Goal: Task Accomplishment & Management: Use online tool/utility

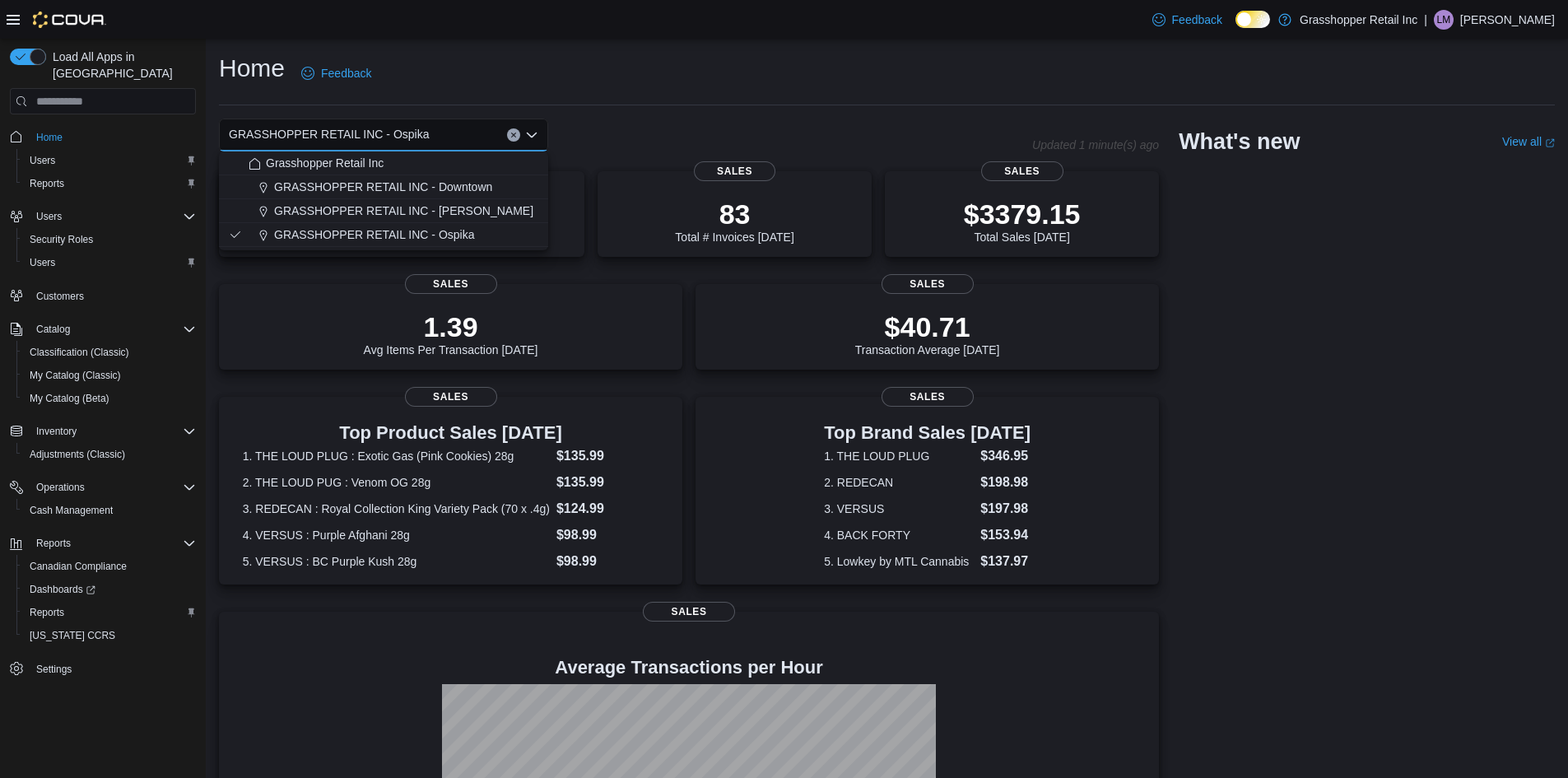
click at [508, 127] on div "GRASSHOPPER RETAIL INC - Ospika" at bounding box center [383, 135] width 329 height 33
click at [516, 131] on button "Clear input" at bounding box center [513, 134] width 13 height 13
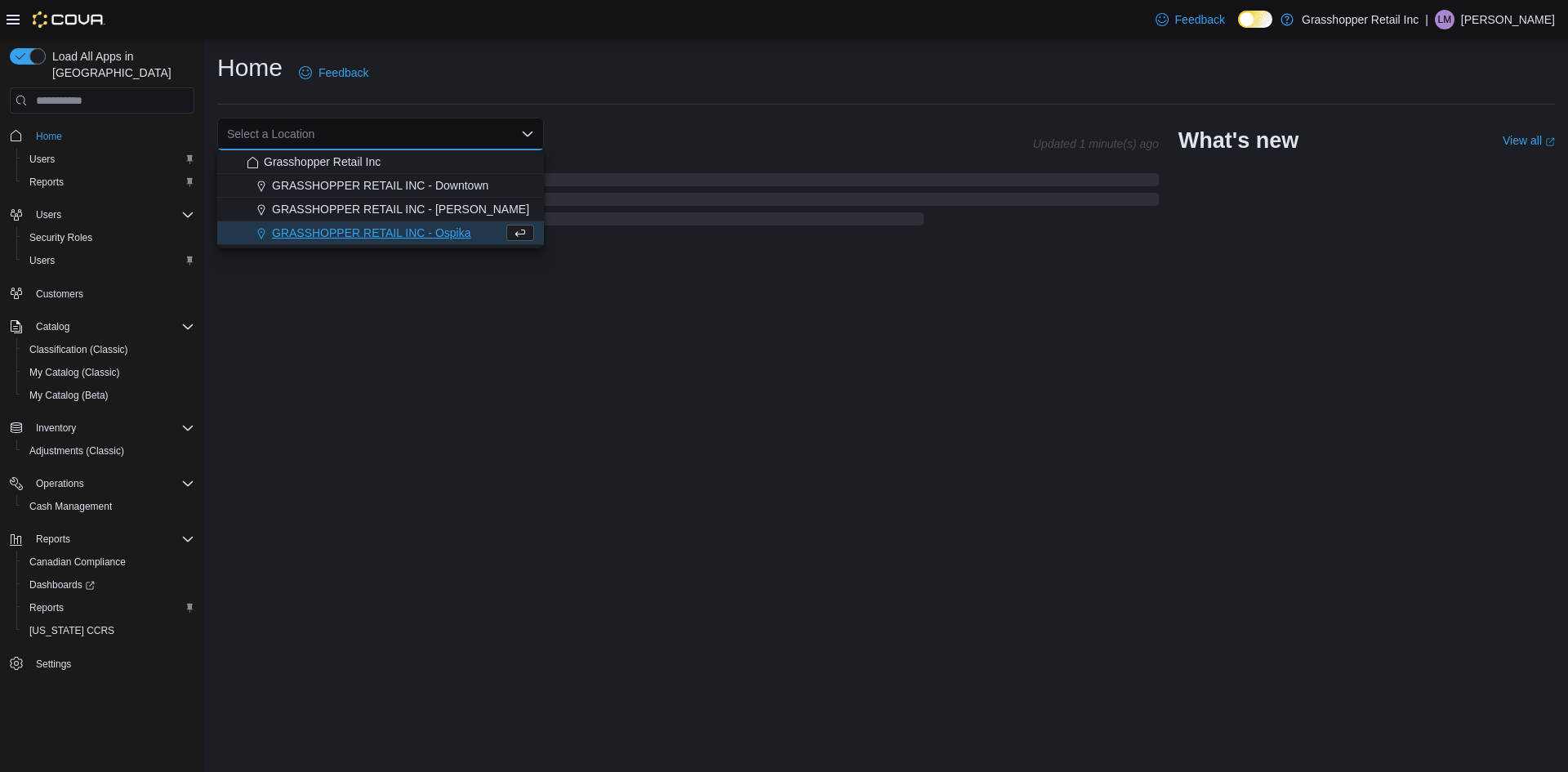
click at [680, 134] on div "Select a Location Combo box. Selected. Combo box input. Select a Location. Type…" at bounding box center [625, 134] width 816 height 33
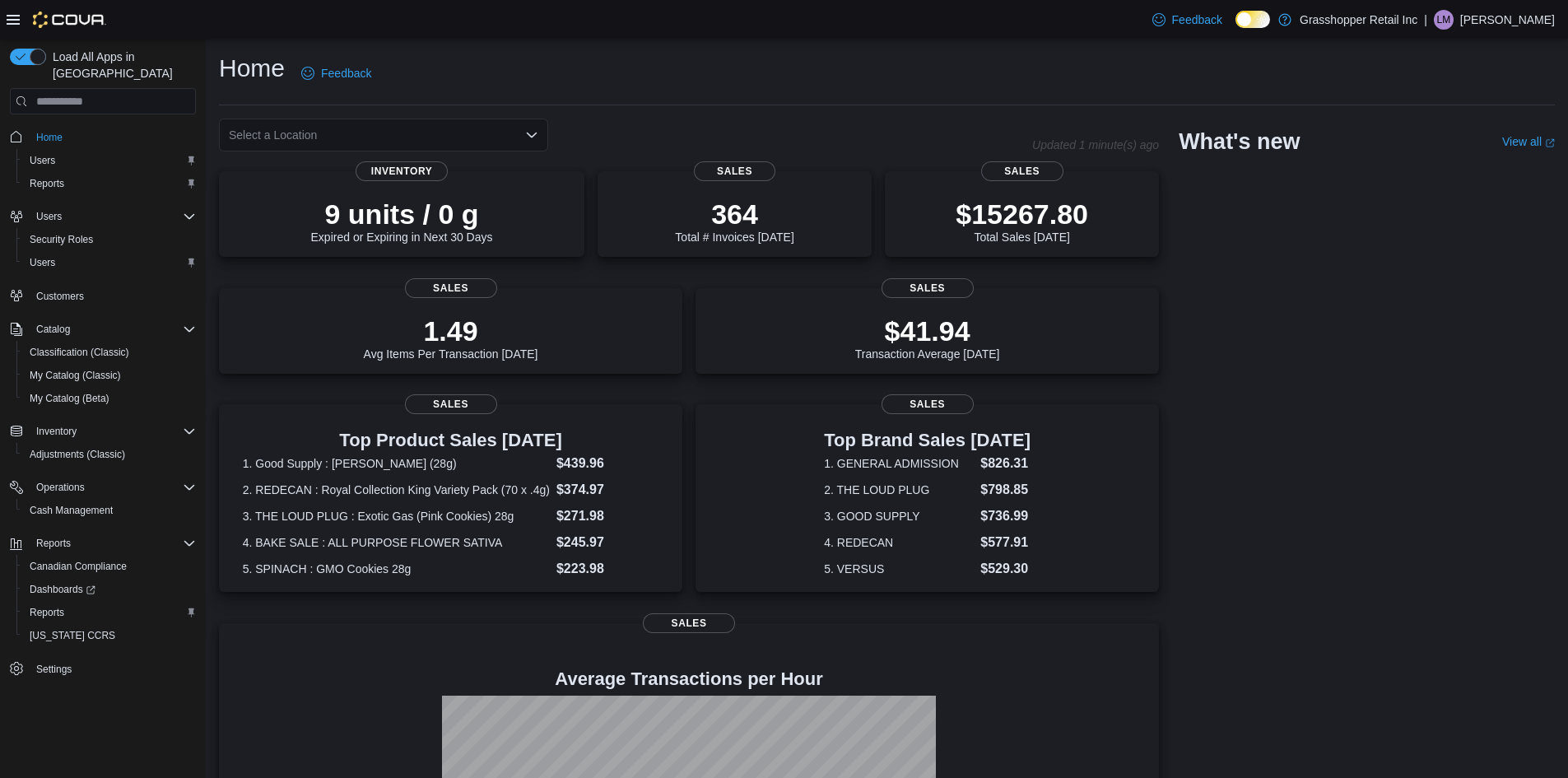
click at [409, 120] on div "Select a Location" at bounding box center [383, 135] width 329 height 33
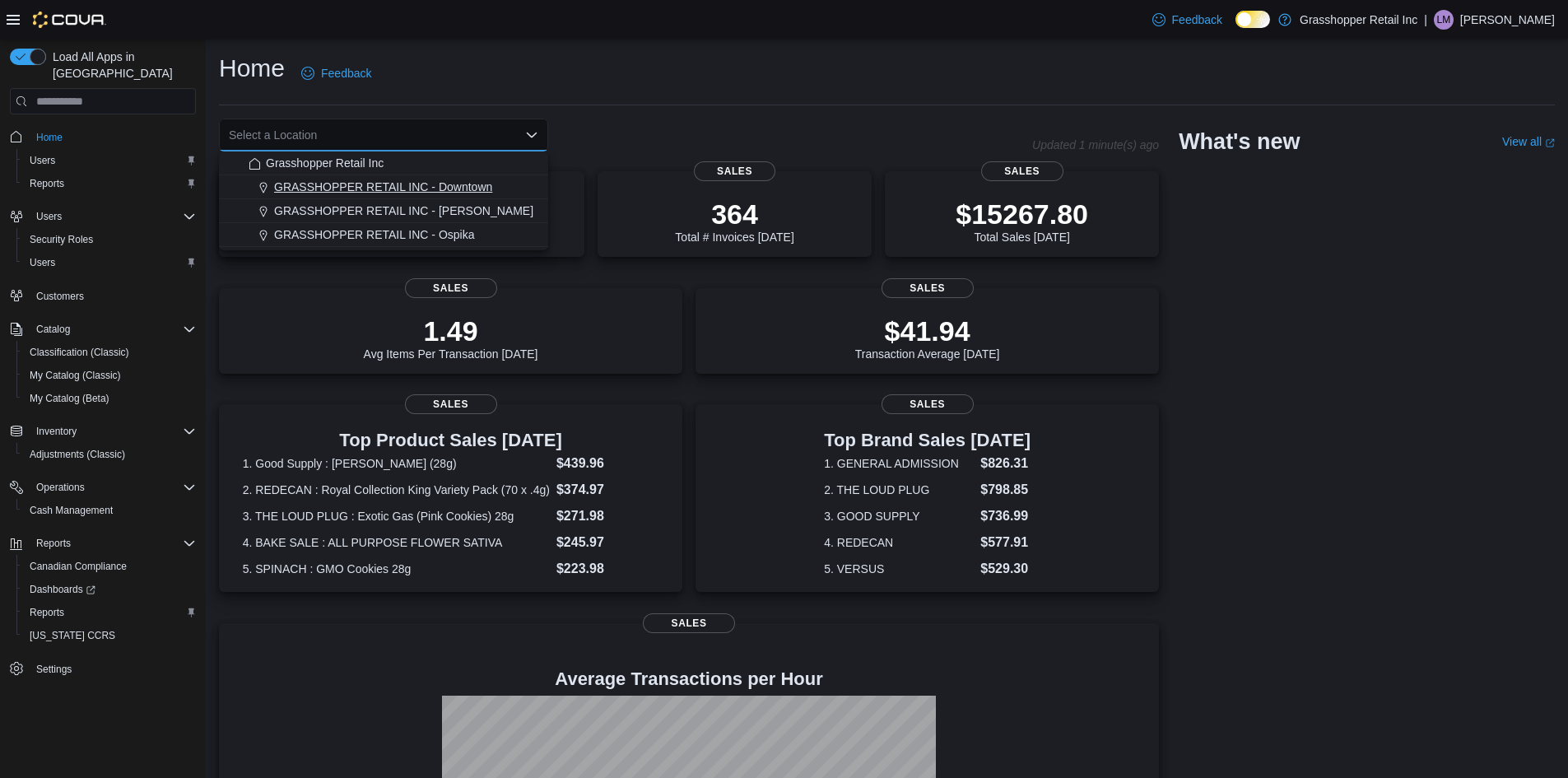
click at [399, 176] on button "GRASSHOPPER RETAIL INC - Downtown" at bounding box center [383, 187] width 329 height 24
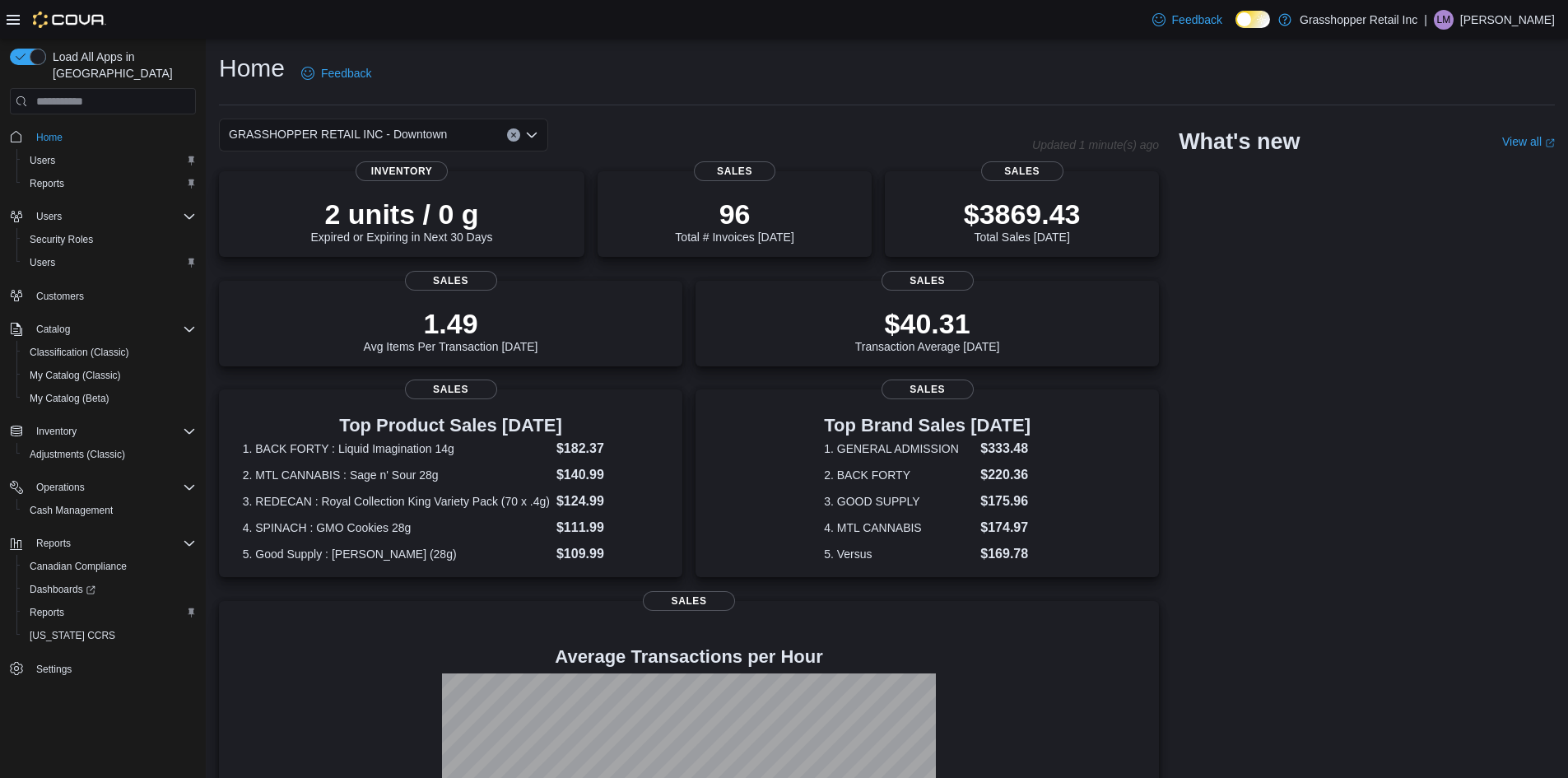
click at [459, 133] on div "GRASSHOPPER RETAIL INC - Downtown Combo box. Selected. GRASSHOPPER RETAIL INC -…" at bounding box center [383, 135] width 329 height 33
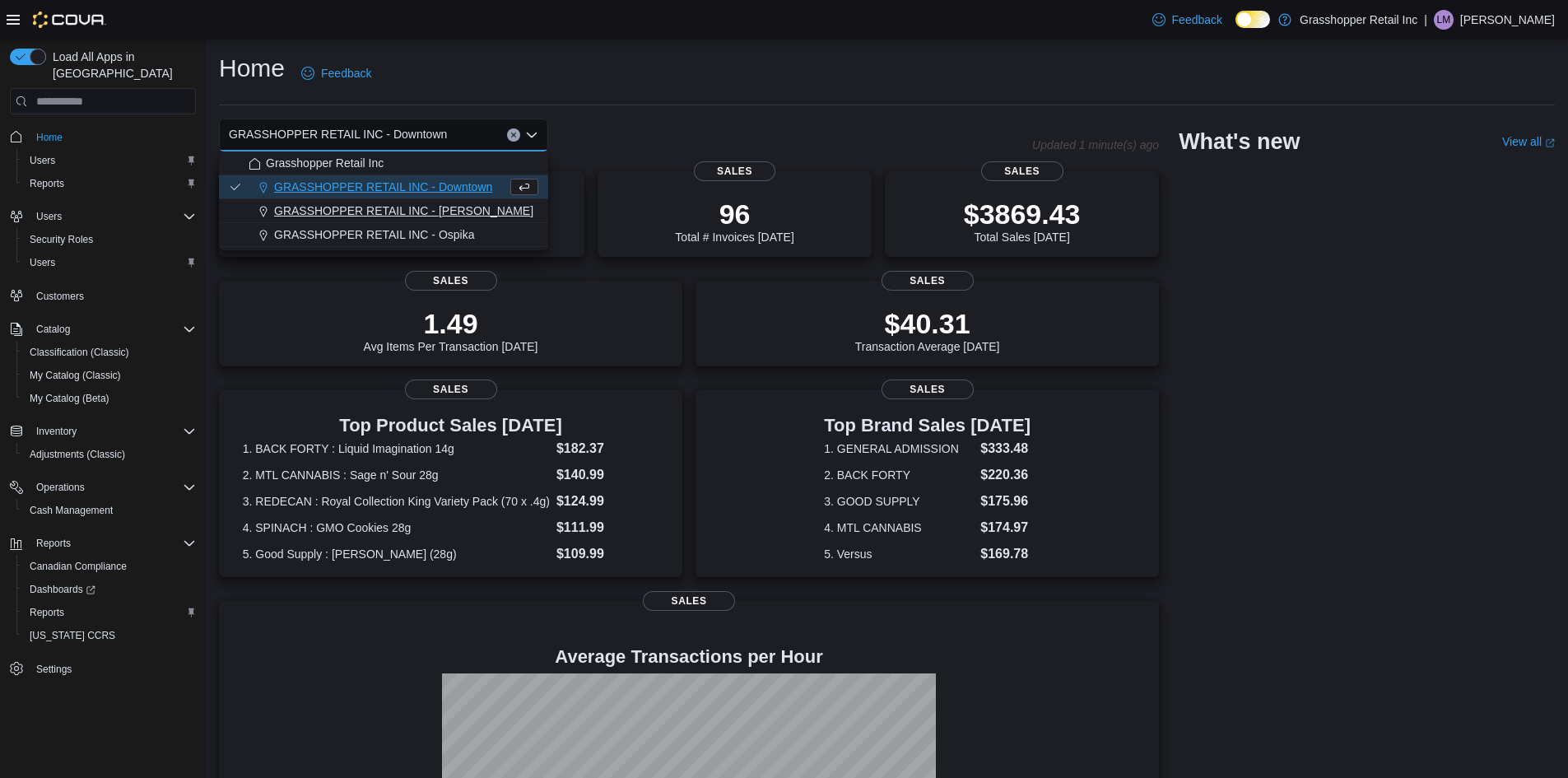
click at [463, 210] on div "GRASSHOPPER RETAIL INC - [PERSON_NAME]" at bounding box center [394, 210] width 290 height 17
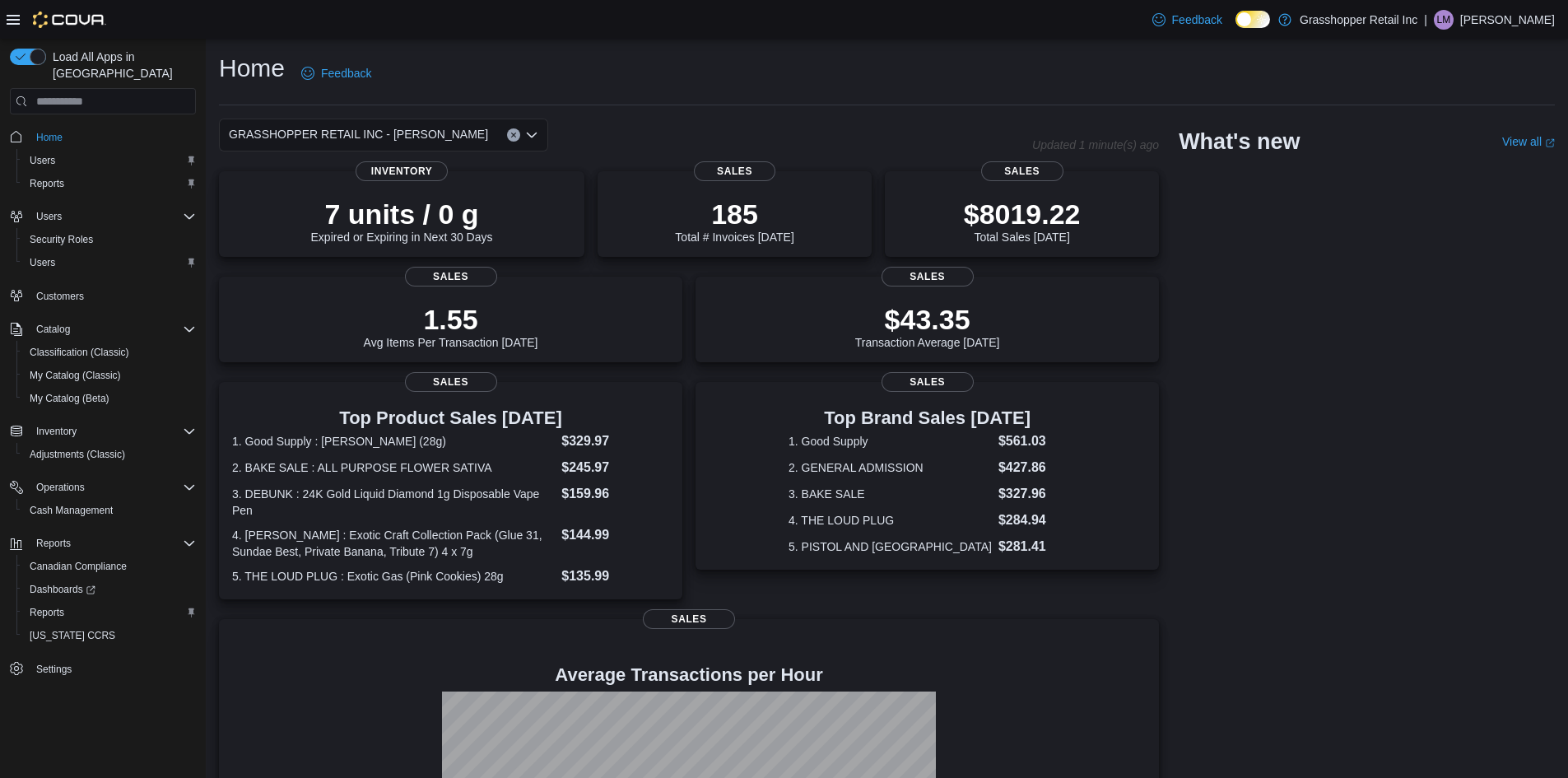
click at [444, 135] on div "GRASSHOPPER RETAIL INC - [PERSON_NAME] Combo box. Selected. GRASSHOPPER RETAIL …" at bounding box center [383, 135] width 329 height 33
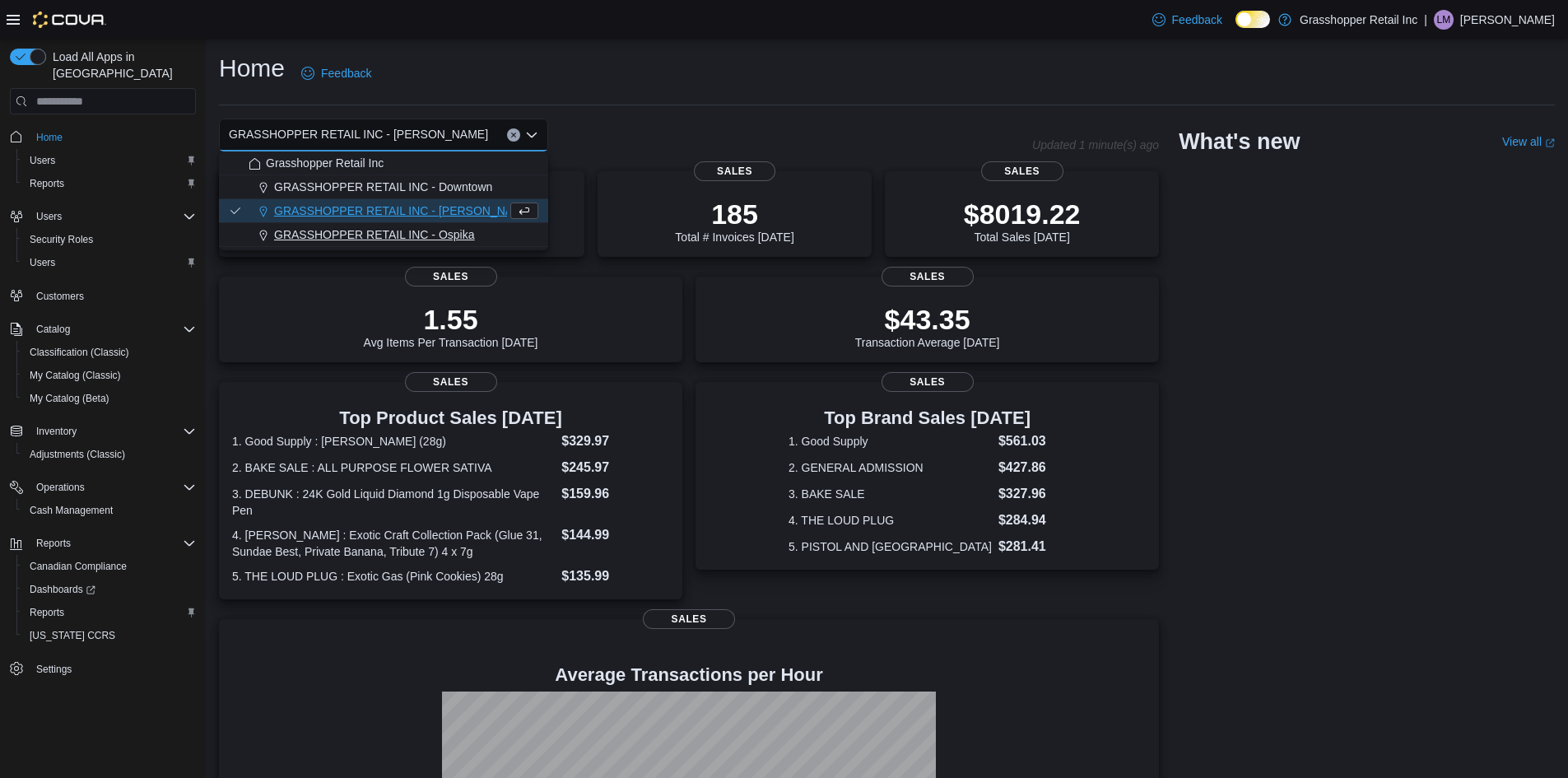
click at [467, 236] on span "GRASSHOPPER RETAIL INC - Ospika" at bounding box center [375, 234] width 201 height 17
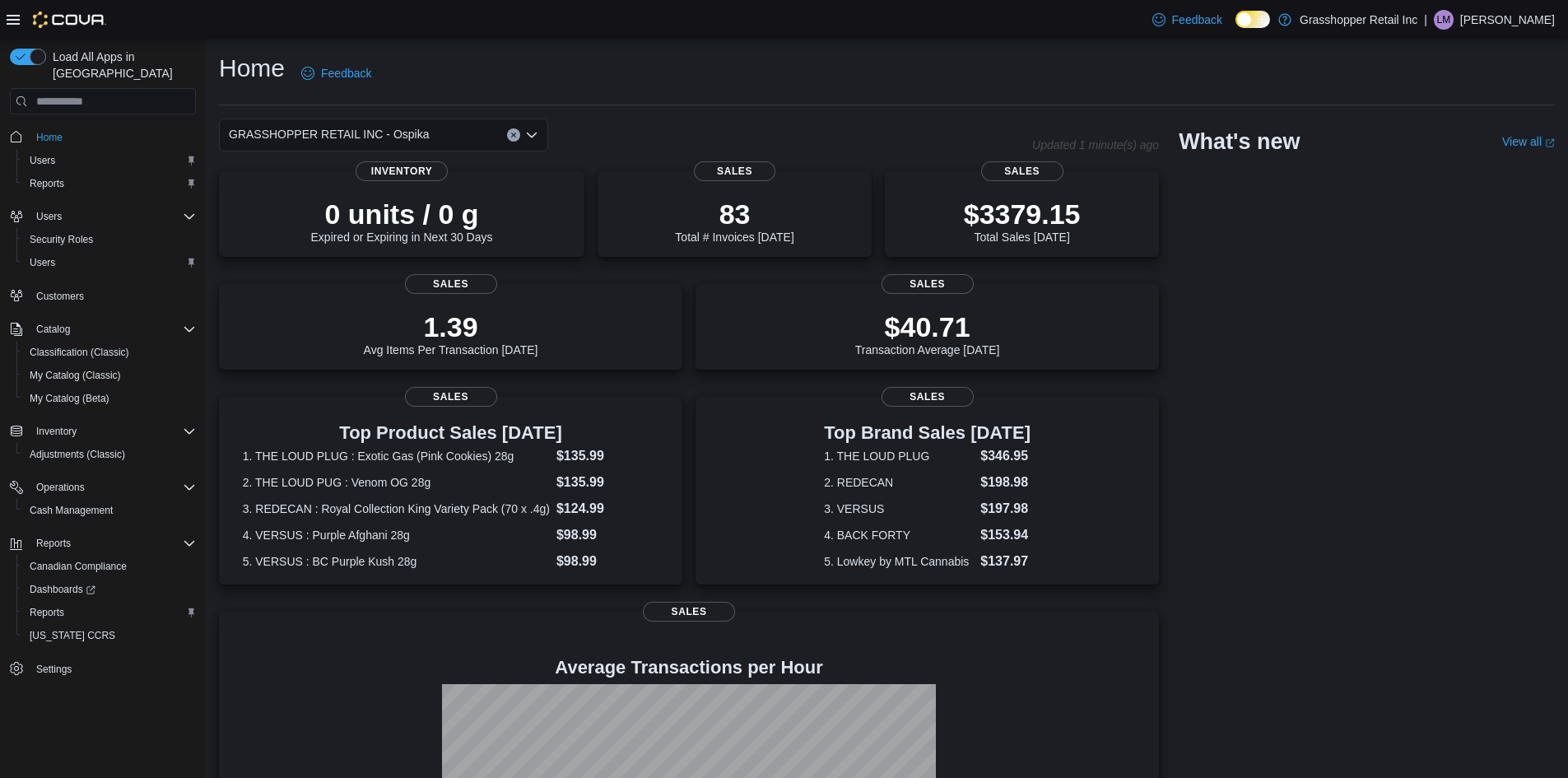
click at [449, 131] on div "GRASSHOPPER RETAIL INC - Ospika Combo box. Selected. GRASSHOPPER RETAIL INC - O…" at bounding box center [383, 135] width 329 height 33
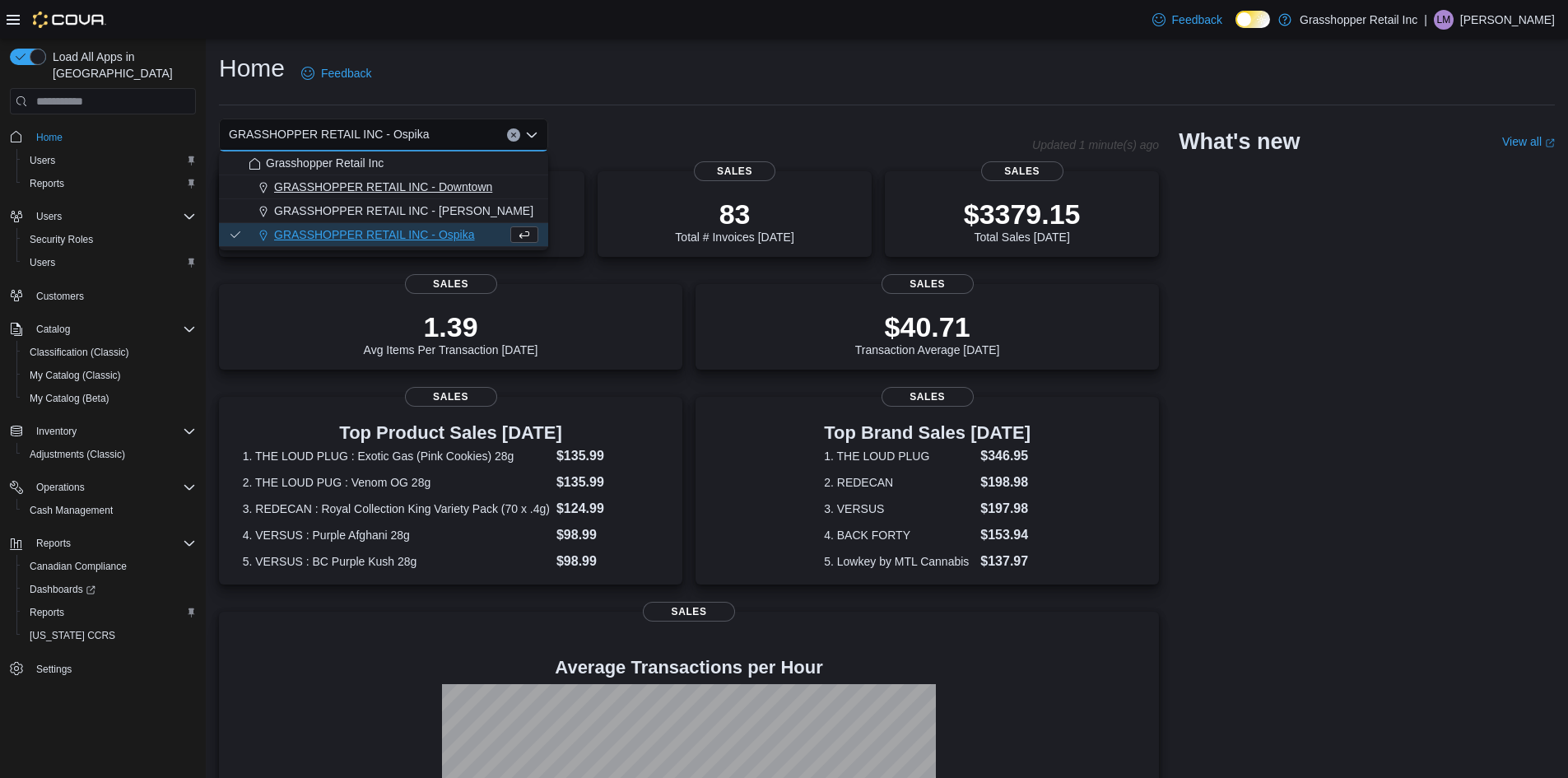
click at [466, 186] on span "GRASSHOPPER RETAIL INC - Downtown" at bounding box center [383, 186] width 218 height 17
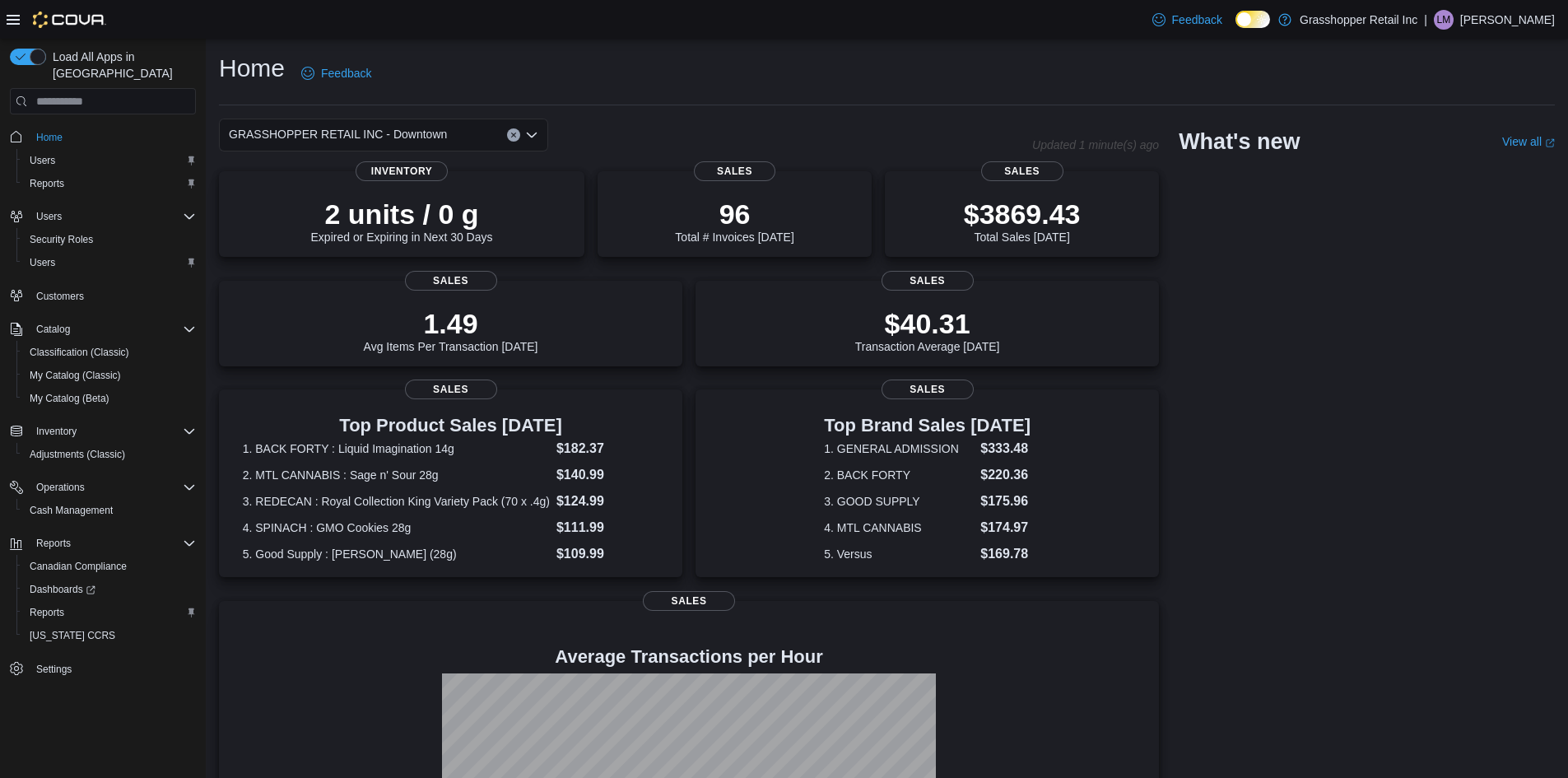
click at [454, 128] on div "GRASSHOPPER RETAIL INC - Downtown" at bounding box center [383, 135] width 329 height 33
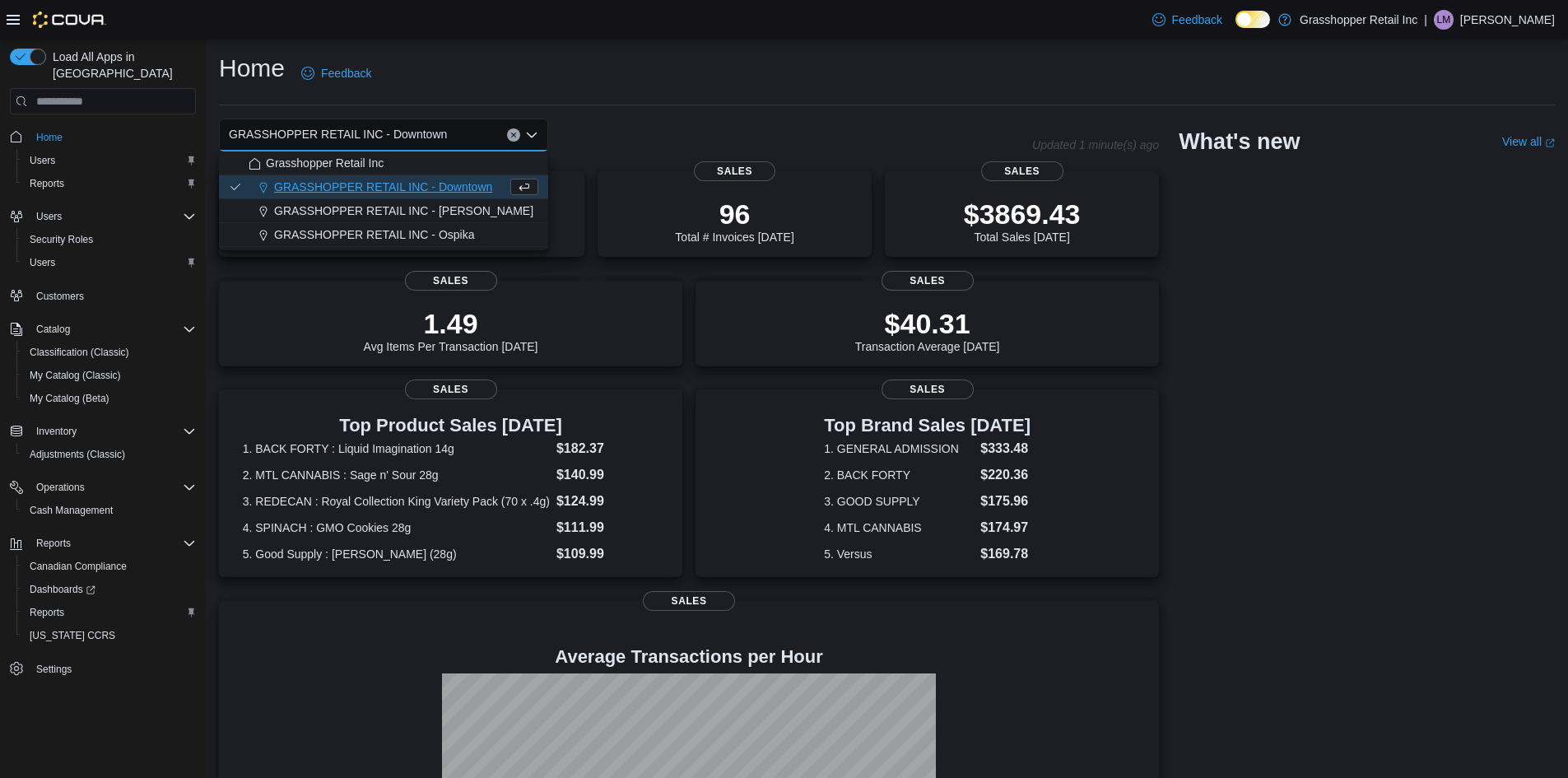
click at [509, 127] on div "GRASSHOPPER RETAIL INC - Downtown" at bounding box center [383, 135] width 329 height 33
click at [510, 133] on icon "Clear input" at bounding box center [514, 135] width 7 height 7
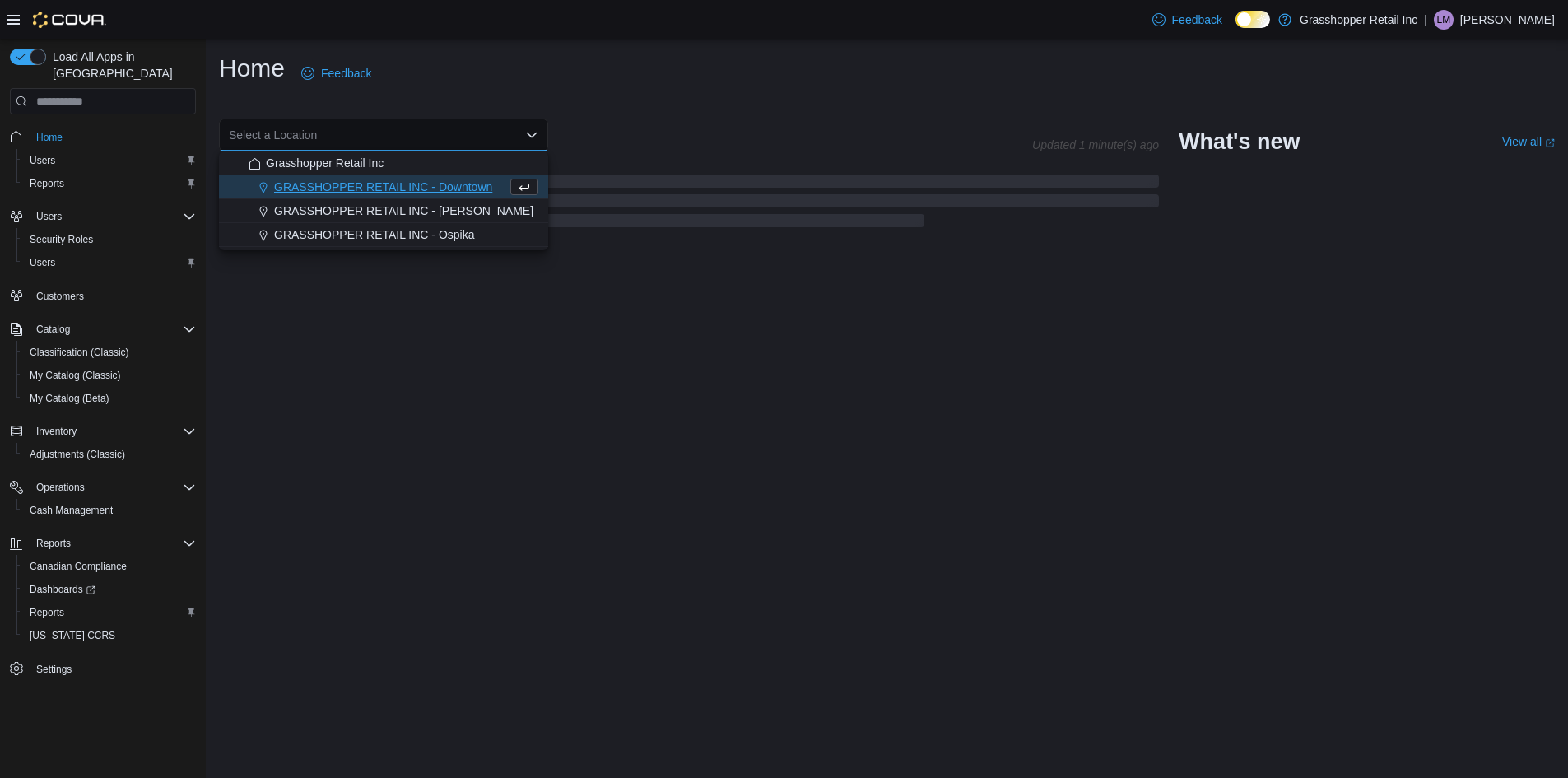
click at [591, 123] on div "Select a Location Combo box. Selected. Combo box input. Select a Location. Type…" at bounding box center [625, 135] width 813 height 33
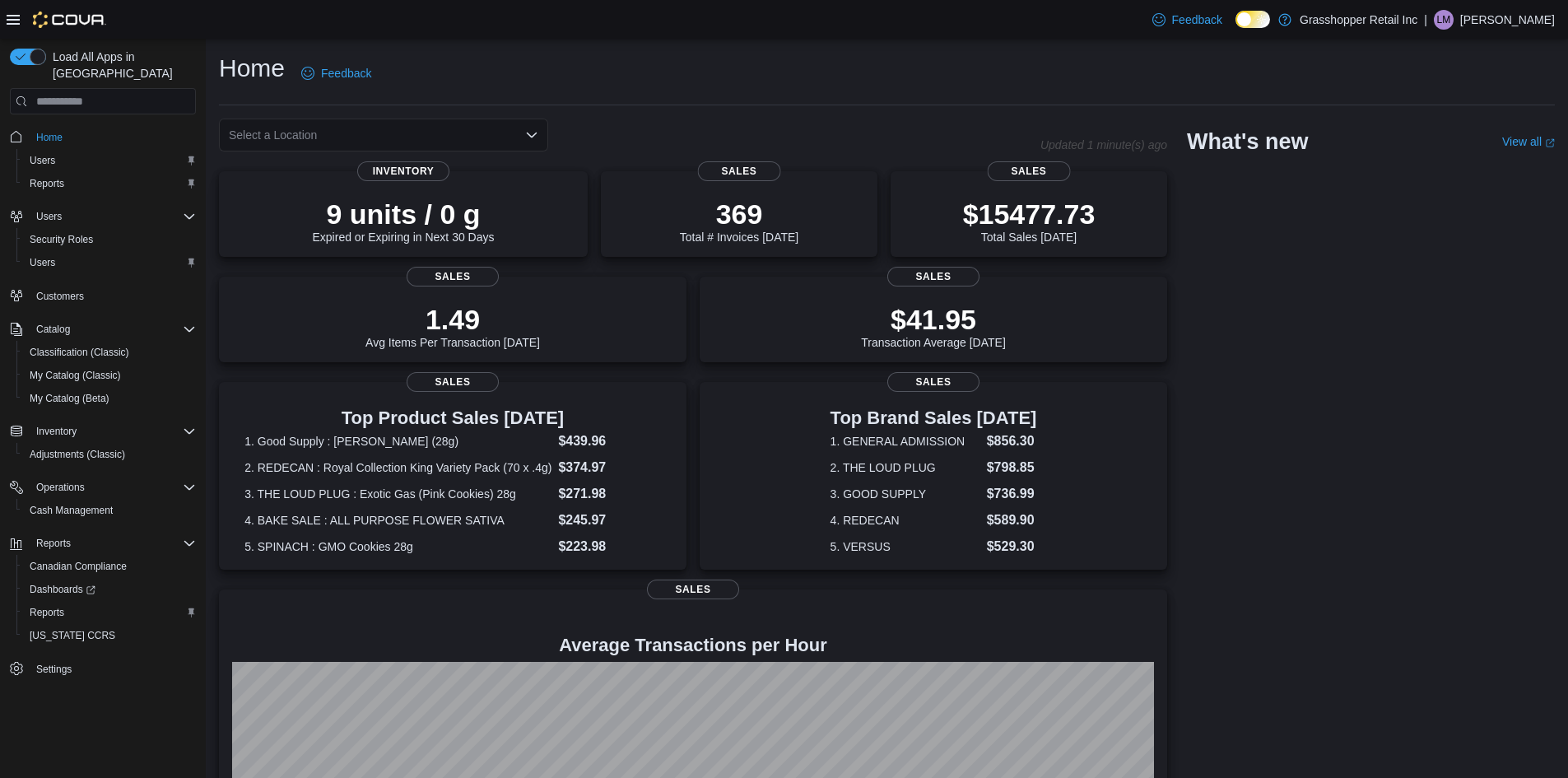
click at [212, 220] on div "Home Feedback Select a Location Updated 1 minute(s) ago 9 units / 0 g Expired o…" at bounding box center [888, 486] width 1363 height 896
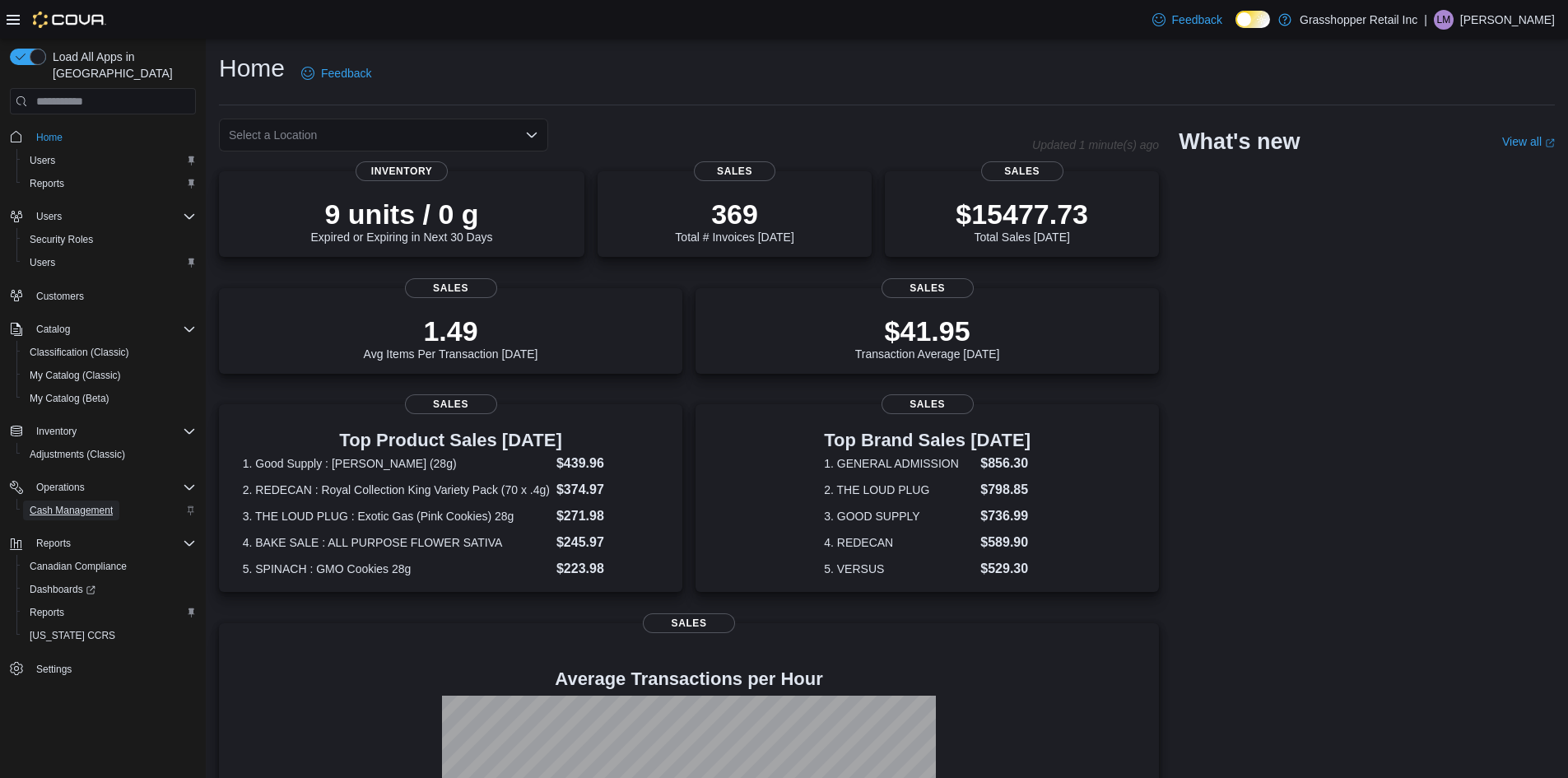
click at [70, 504] on span "Cash Management" at bounding box center [71, 510] width 83 height 13
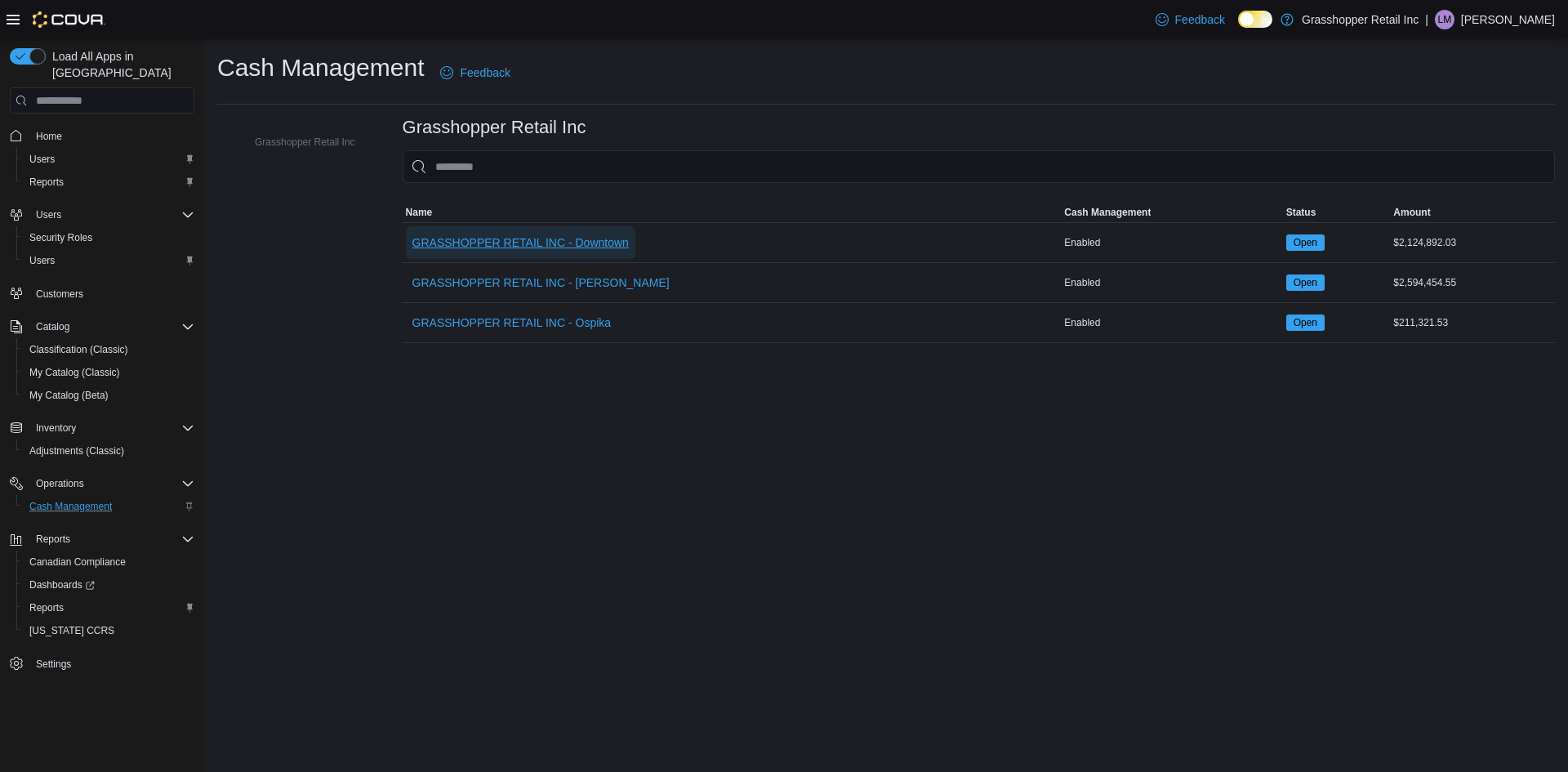
click at [570, 242] on span "GRASSHOPPER RETAIL INC - Downtown" at bounding box center [521, 242] width 217 height 16
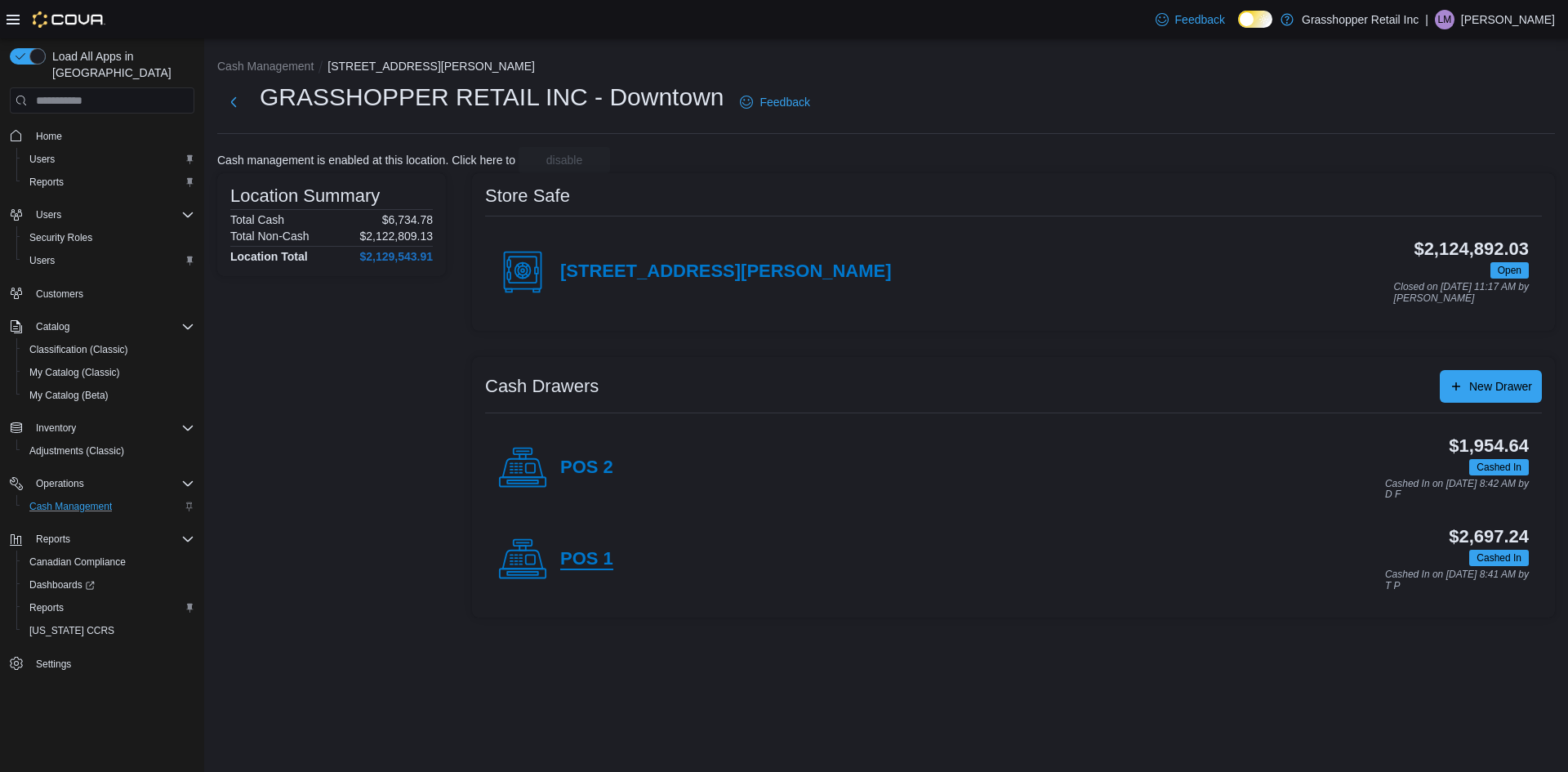
click at [586, 560] on h4 "POS 1" at bounding box center [586, 559] width 53 height 22
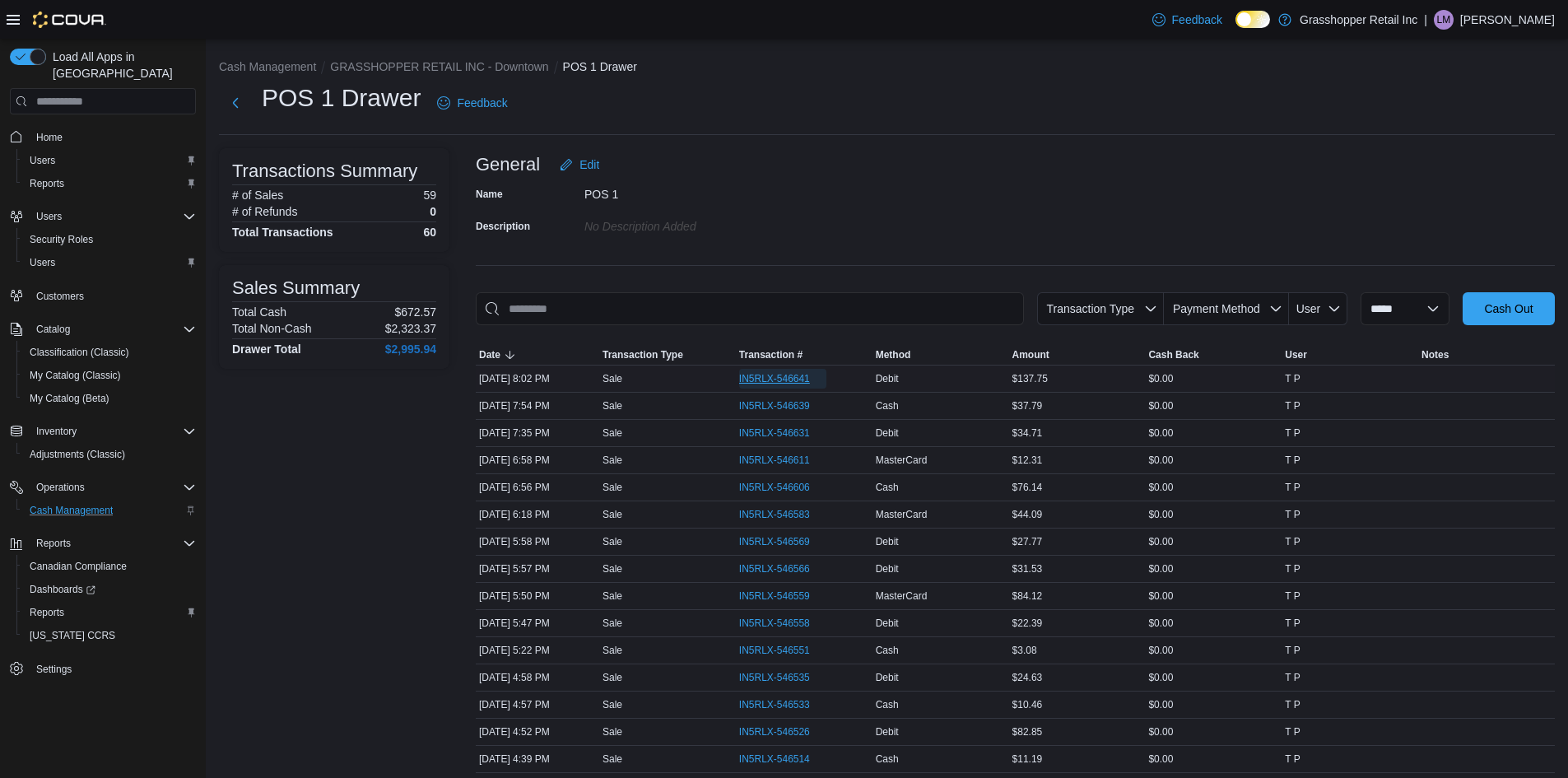
click at [789, 373] on span "IN5RLX-546641" at bounding box center [774, 378] width 71 height 13
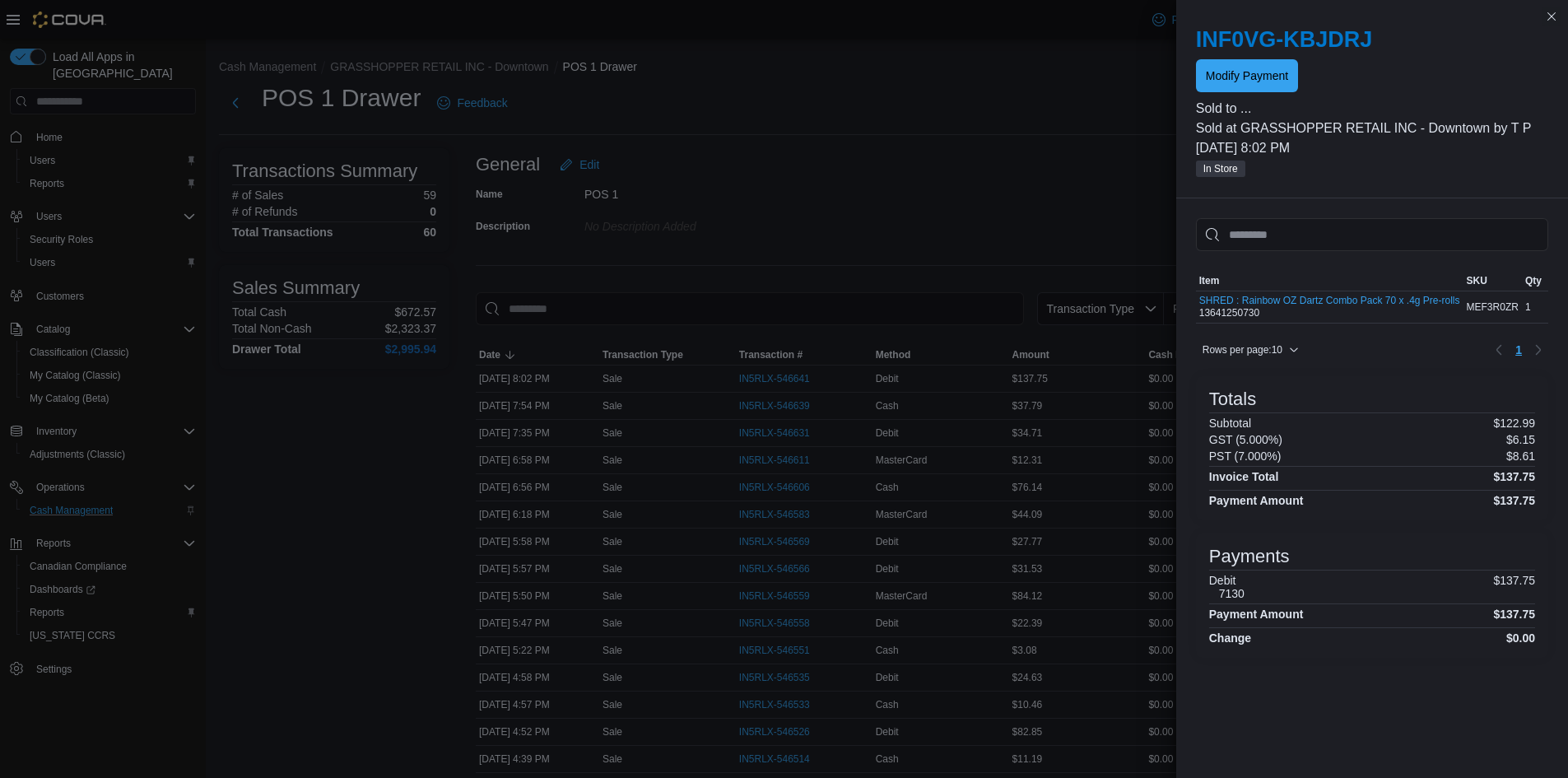
click at [1243, 53] on div "INF0VG-KBJDRJ Modify Payment" at bounding box center [1371, 59] width 352 height 65
click at [1242, 69] on span "Modify Payment" at bounding box center [1247, 74] width 82 height 17
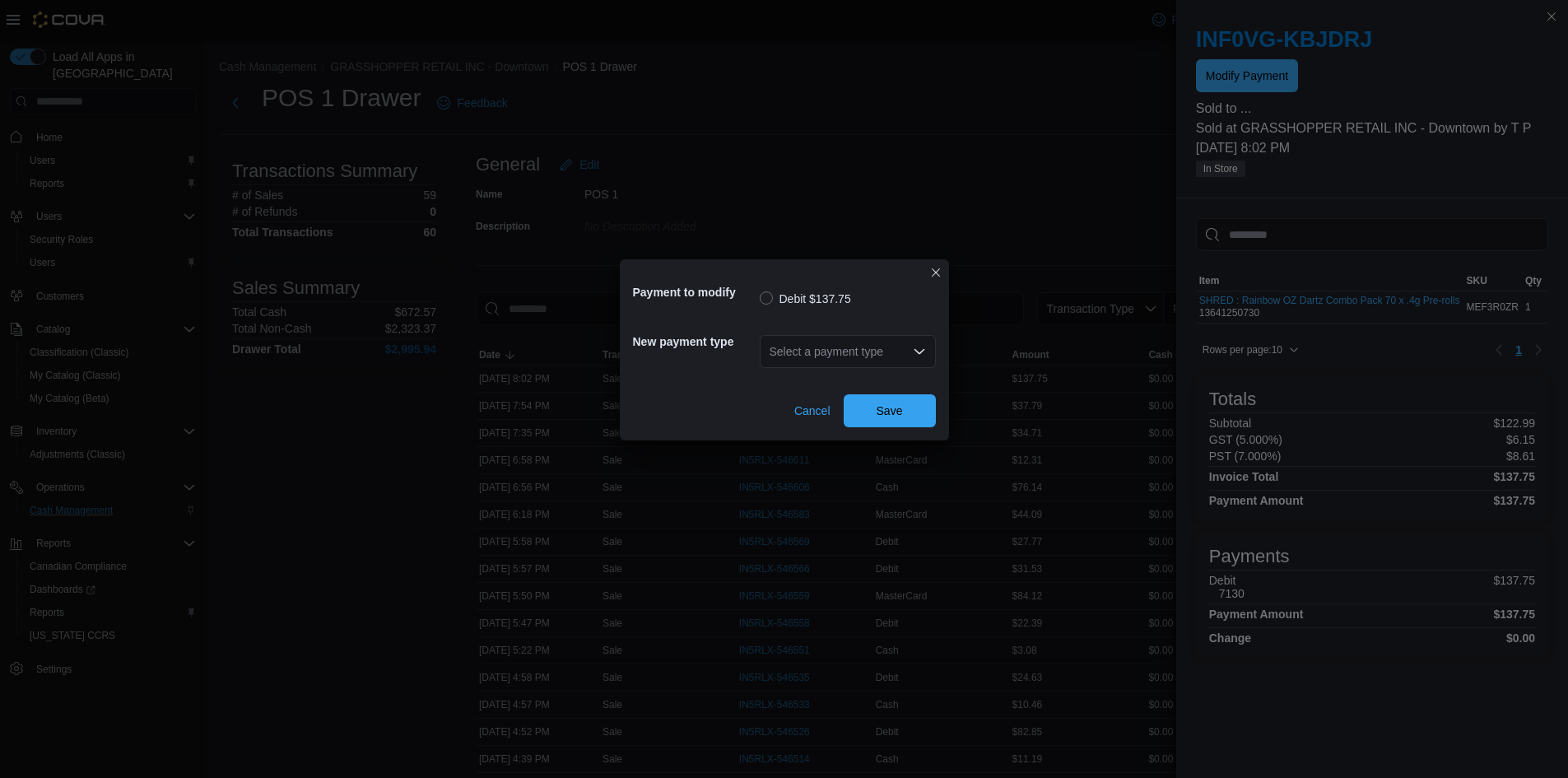
click at [869, 360] on div "Select a payment type" at bounding box center [848, 352] width 176 height 33
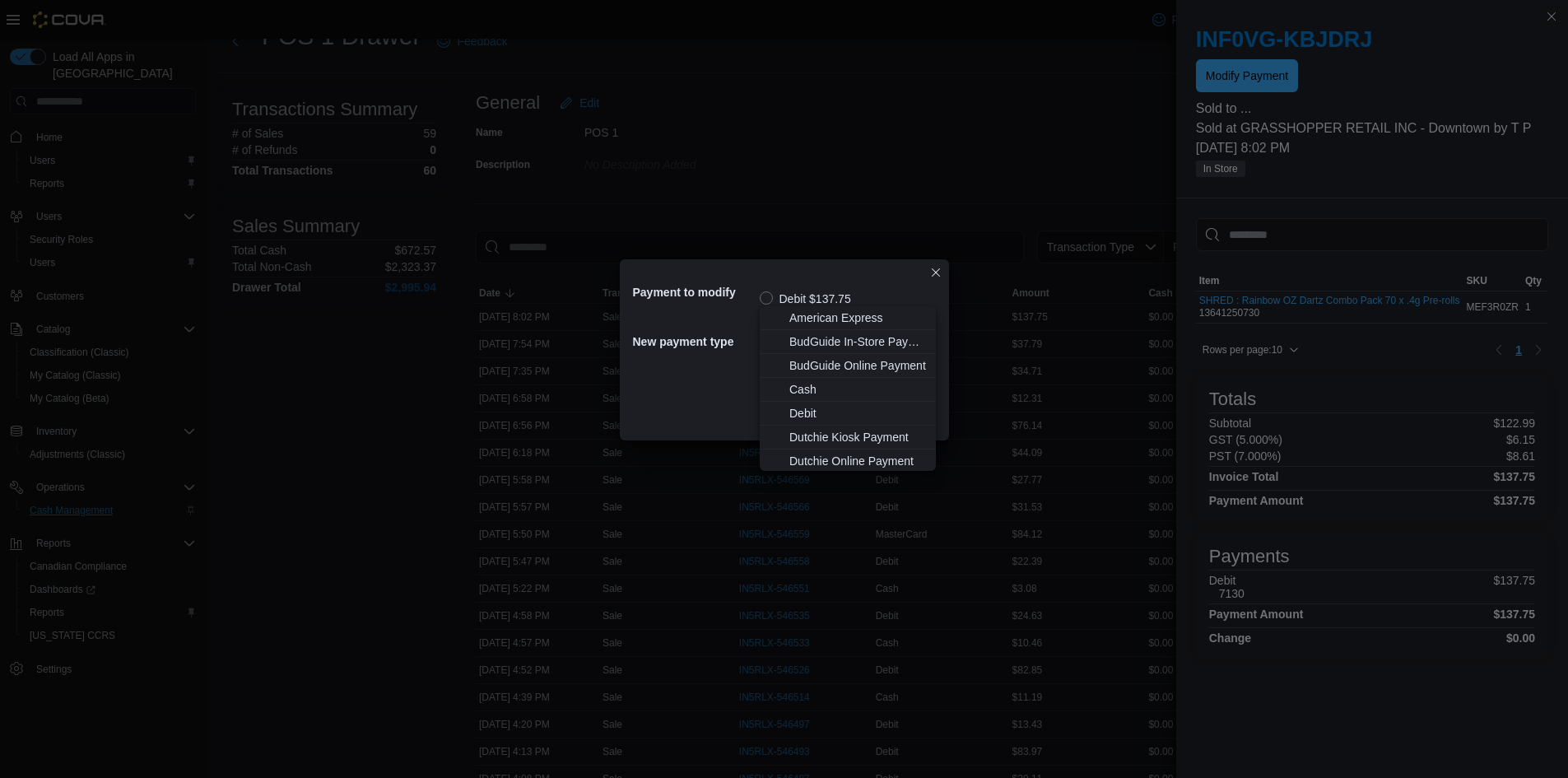
scroll to position [164, 0]
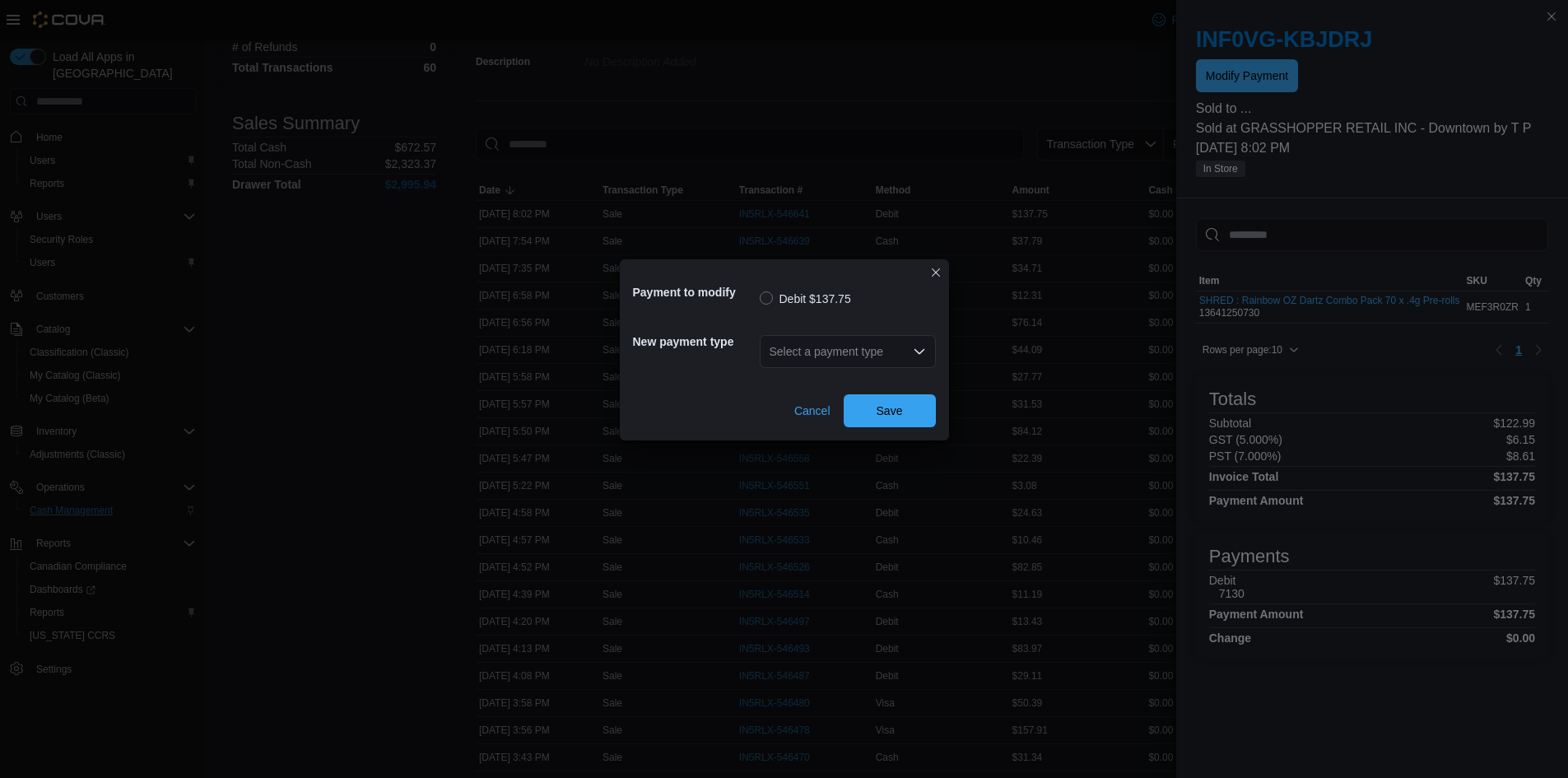
click at [838, 362] on div "Select a payment type Combo box. Selected. Combo box input. Select a payment ty…" at bounding box center [848, 352] width 176 height 33
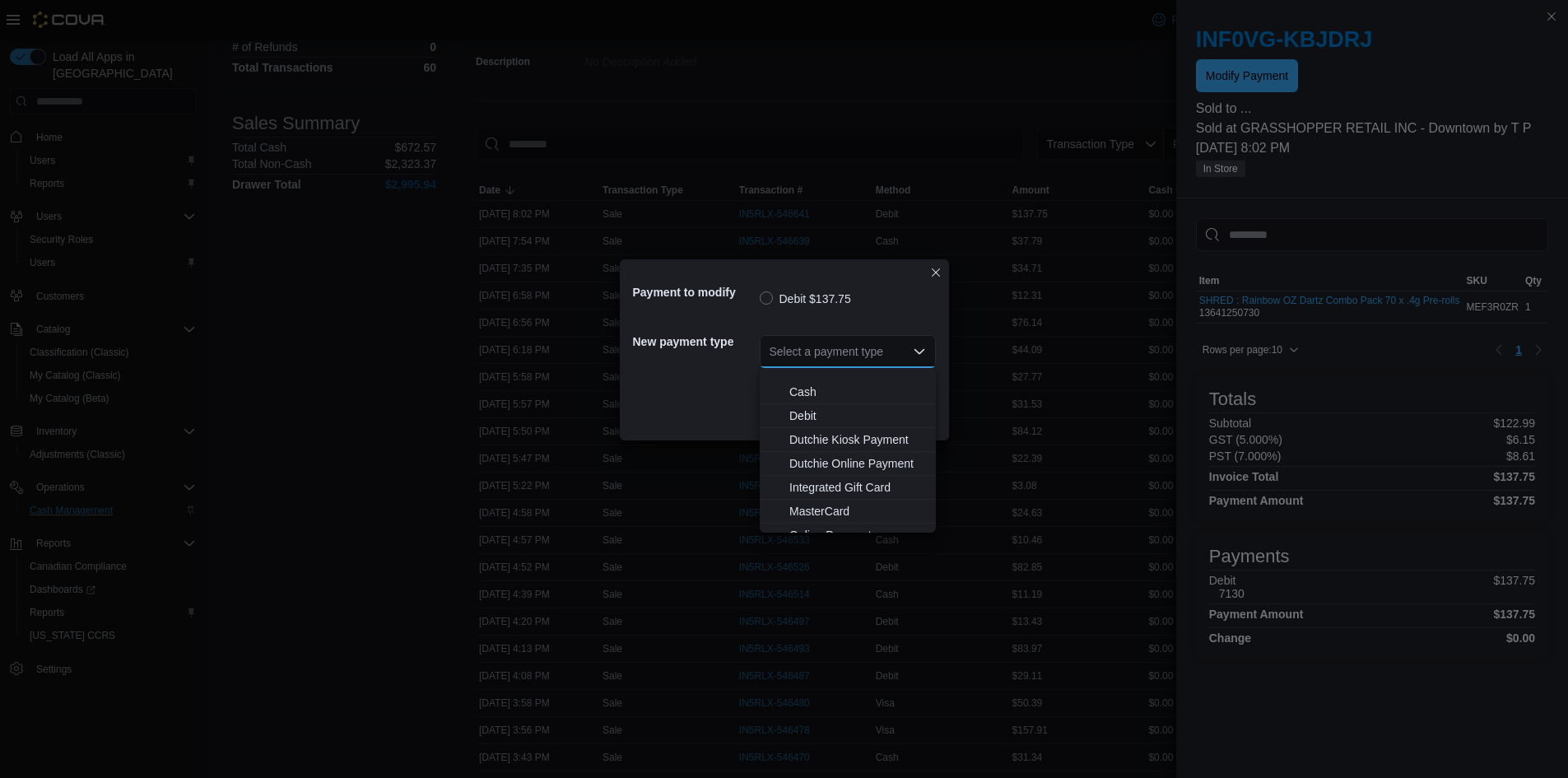
scroll to position [121, 0]
click at [837, 449] on span "MasterCard" at bounding box center [858, 448] width 136 height 17
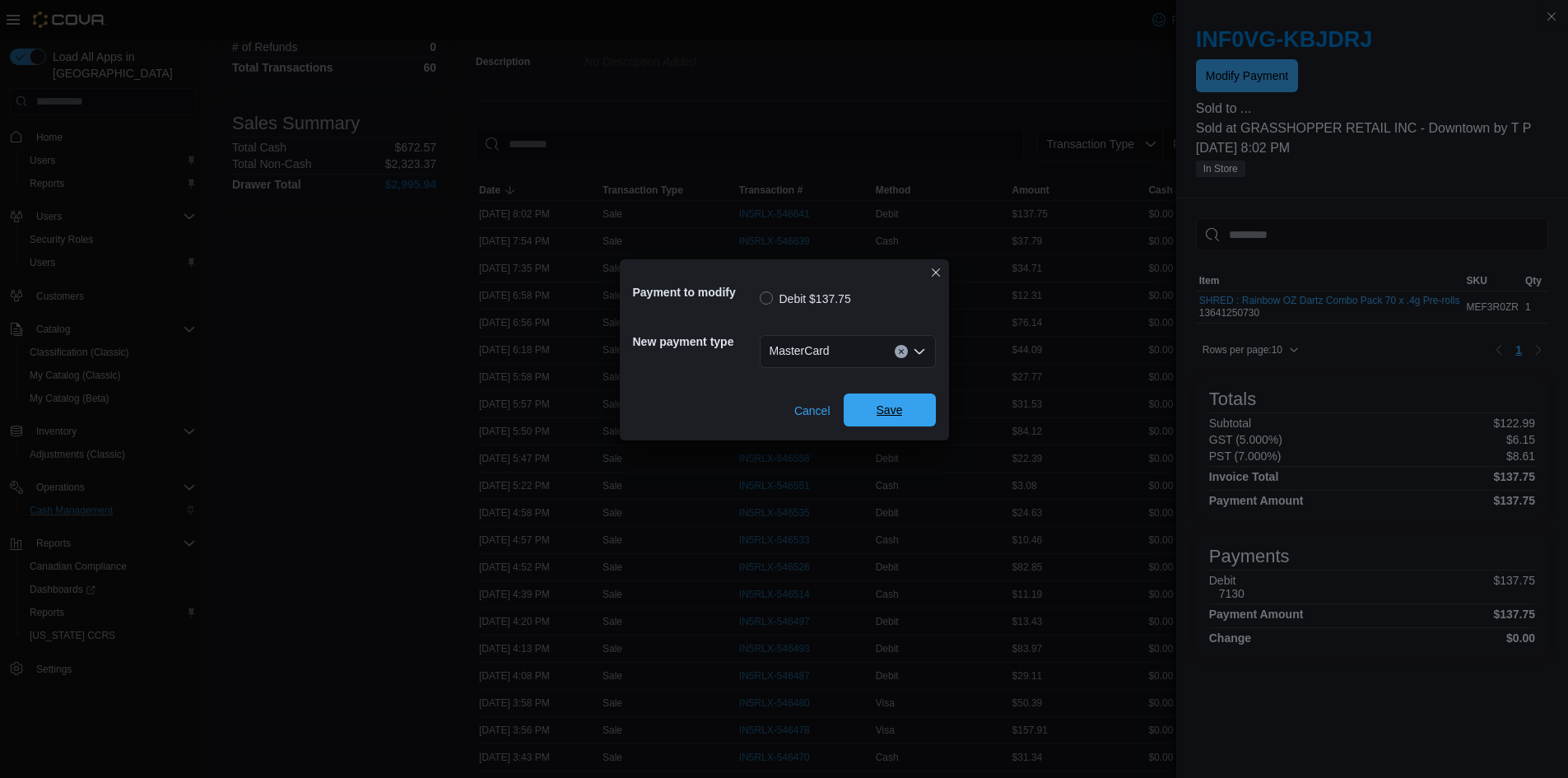
click at [875, 407] on span "Save" at bounding box center [889, 410] width 73 height 33
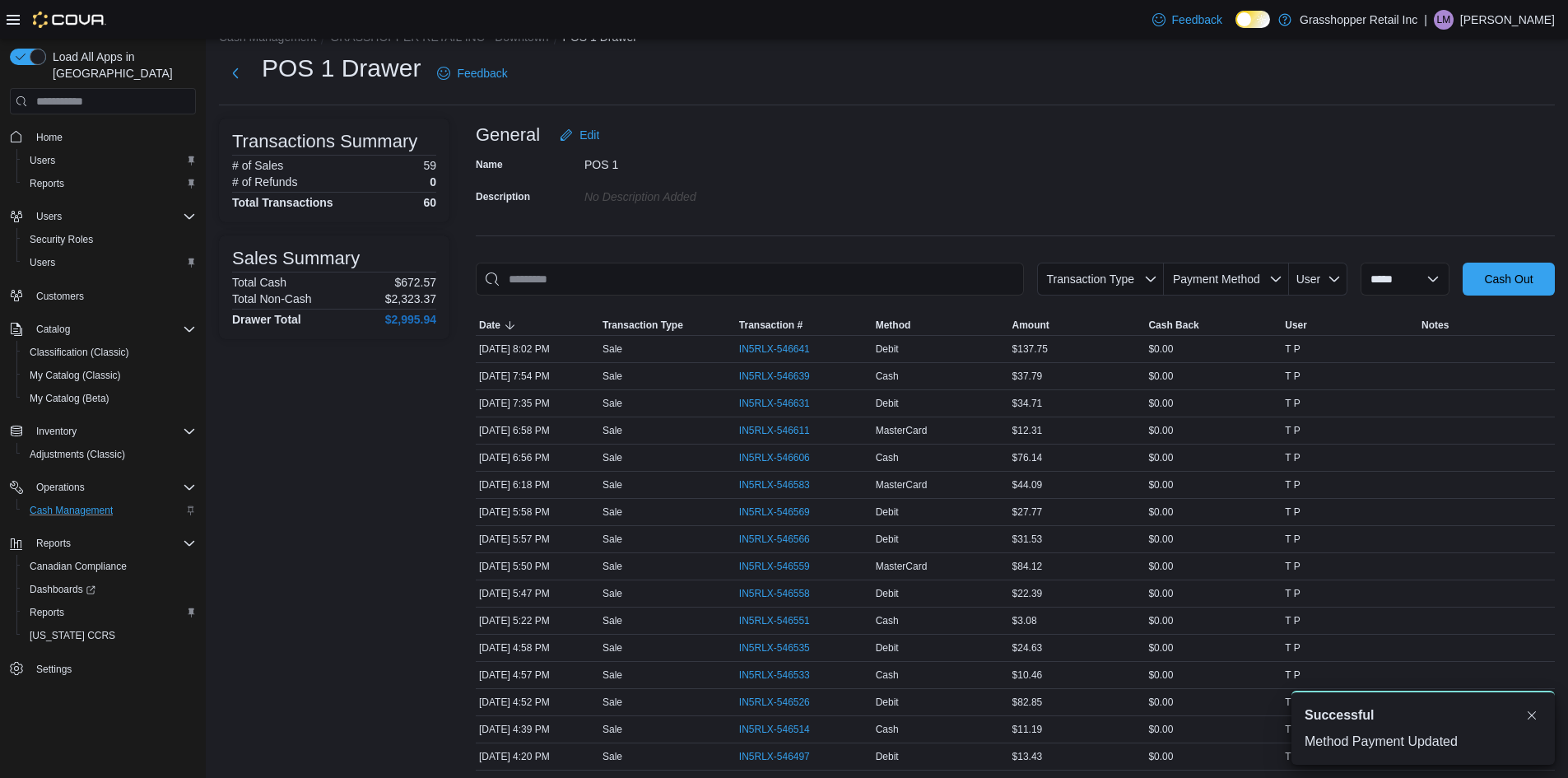
scroll to position [0, 0]
